Goal: Task Accomplishment & Management: Manage account settings

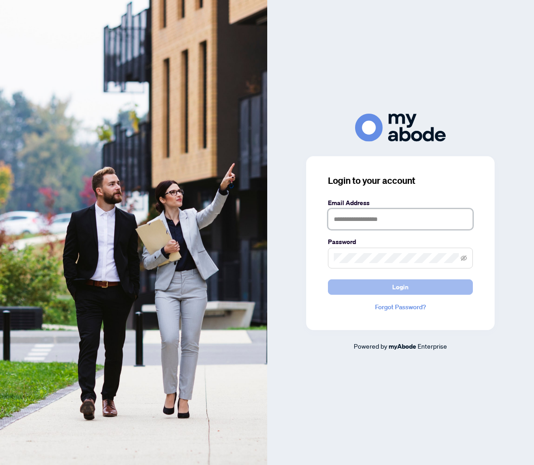
type input "**********"
click at [384, 290] on button "Login" at bounding box center [400, 286] width 145 height 15
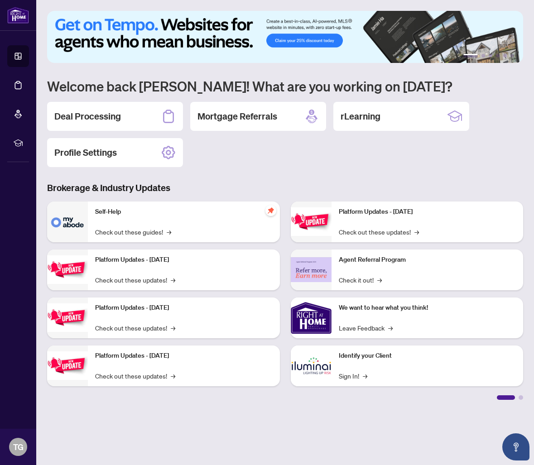
click at [97, 104] on div "Deal Processing" at bounding box center [115, 116] width 136 height 29
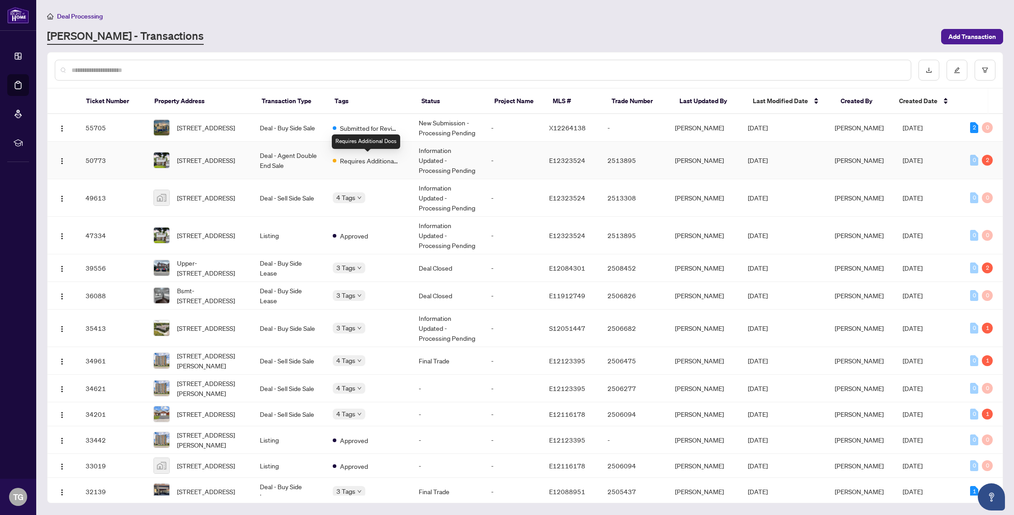
click at [386, 158] on span "Requires Additional Docs" at bounding box center [369, 161] width 59 height 10
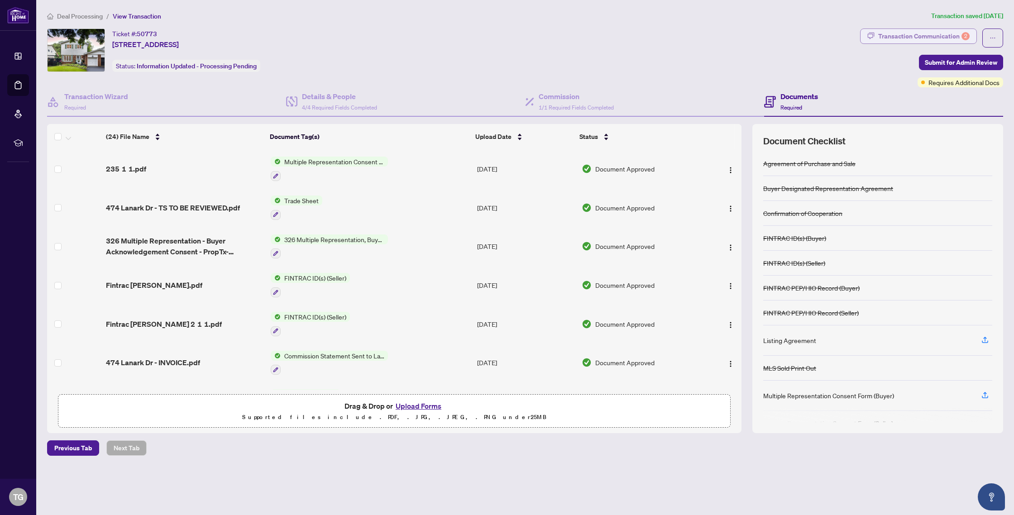
click at [533, 35] on div "Transaction Communication 2" at bounding box center [923, 36] width 91 height 14
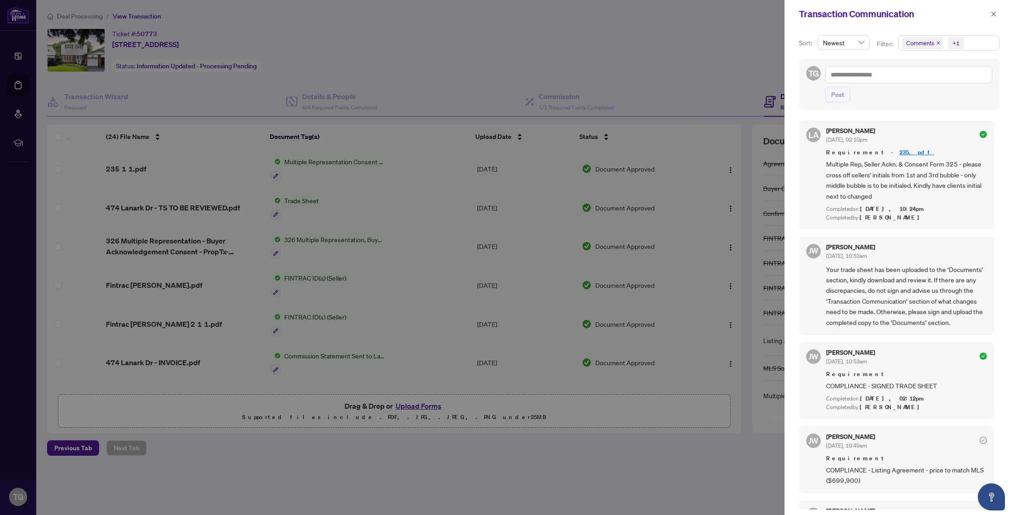
click at [533, 57] on div at bounding box center [507, 257] width 1014 height 515
click at [533, 46] on div at bounding box center [507, 257] width 1014 height 515
drag, startPoint x: 16, startPoint y: 25, endPoint x: 17, endPoint y: 20, distance: 5.1
click at [16, 25] on div at bounding box center [507, 257] width 1014 height 515
click at [533, 14] on button "button" at bounding box center [994, 14] width 12 height 11
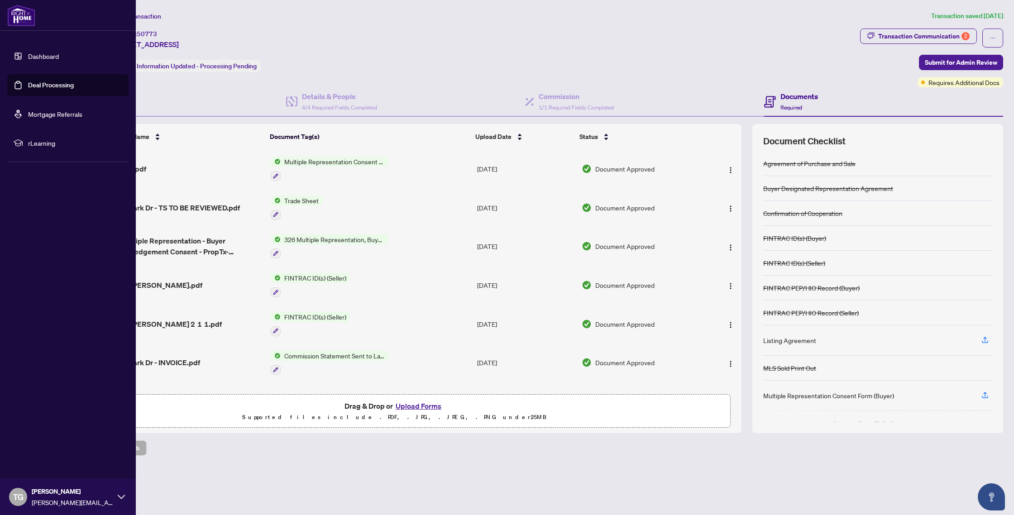
click at [59, 114] on link "Mortgage Referrals" at bounding box center [55, 114] width 54 height 8
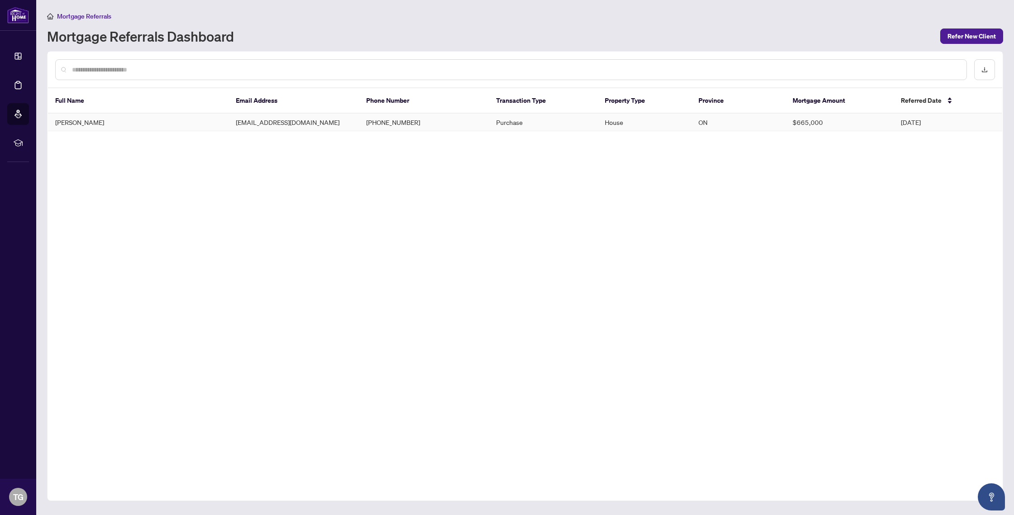
click at [533, 120] on td "House" at bounding box center [645, 123] width 94 height 18
